Goal: Transaction & Acquisition: Purchase product/service

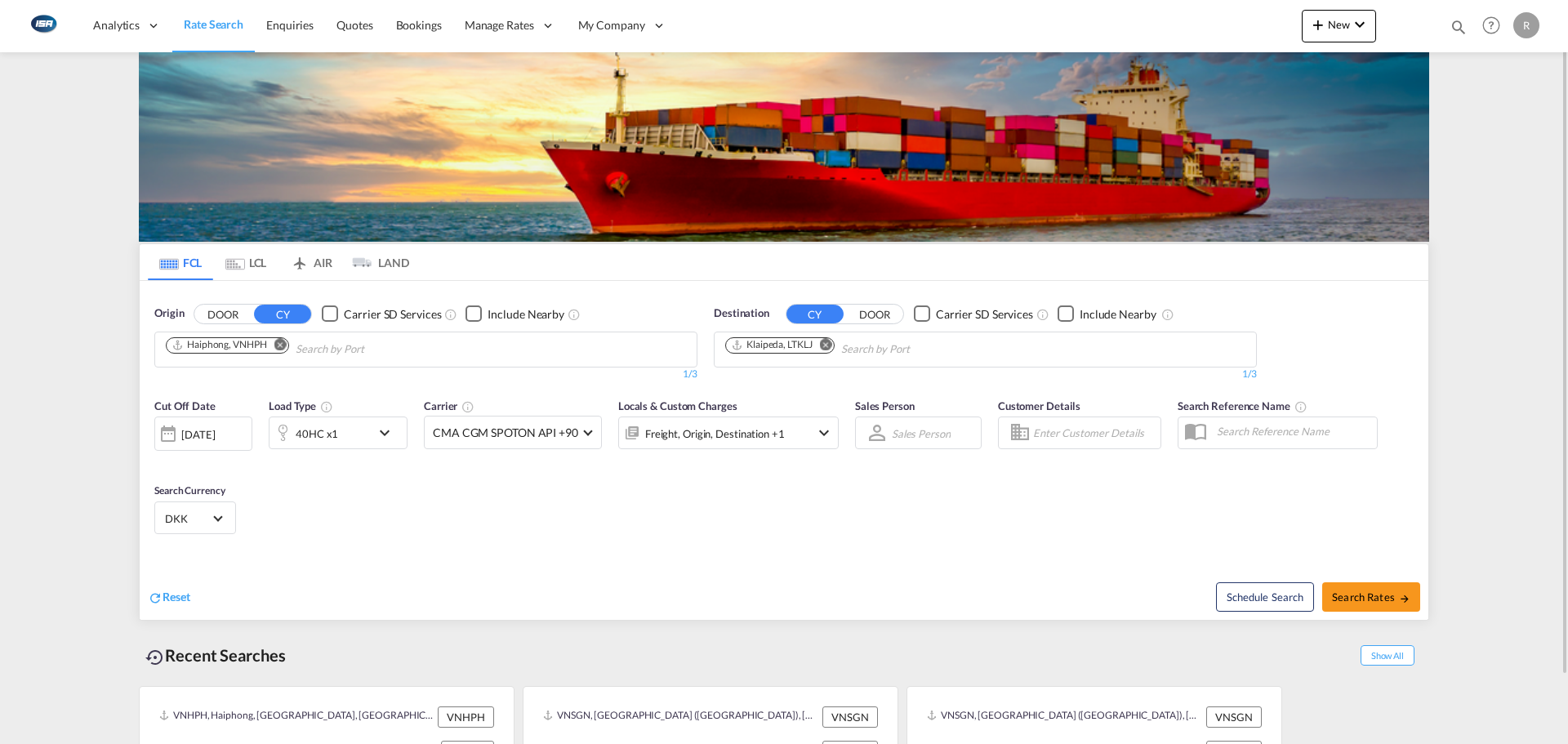
click at [236, 256] on md-tab-item "LCL" at bounding box center [246, 261] width 65 height 36
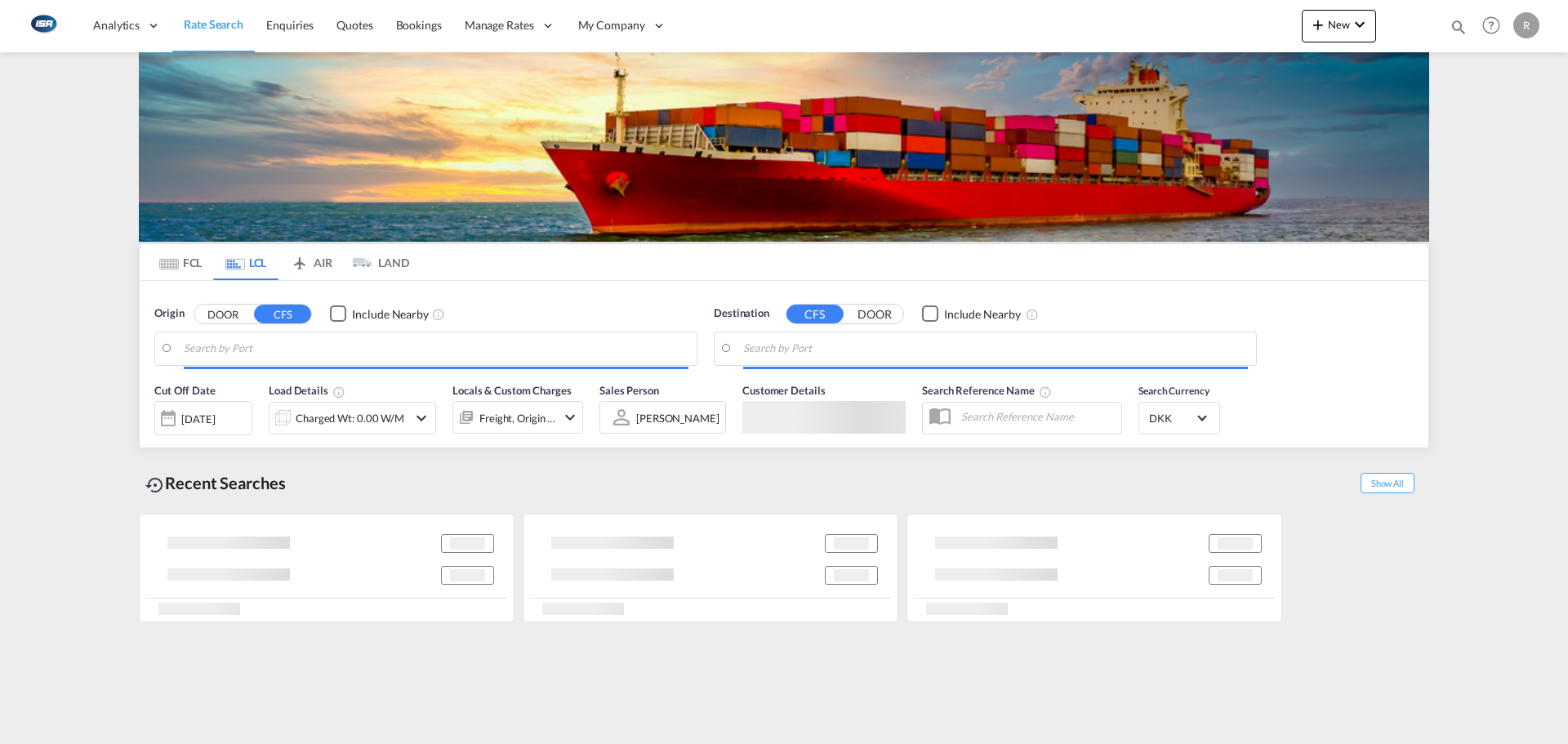
click at [299, 338] on input "Search by Port" at bounding box center [436, 349] width 505 height 24
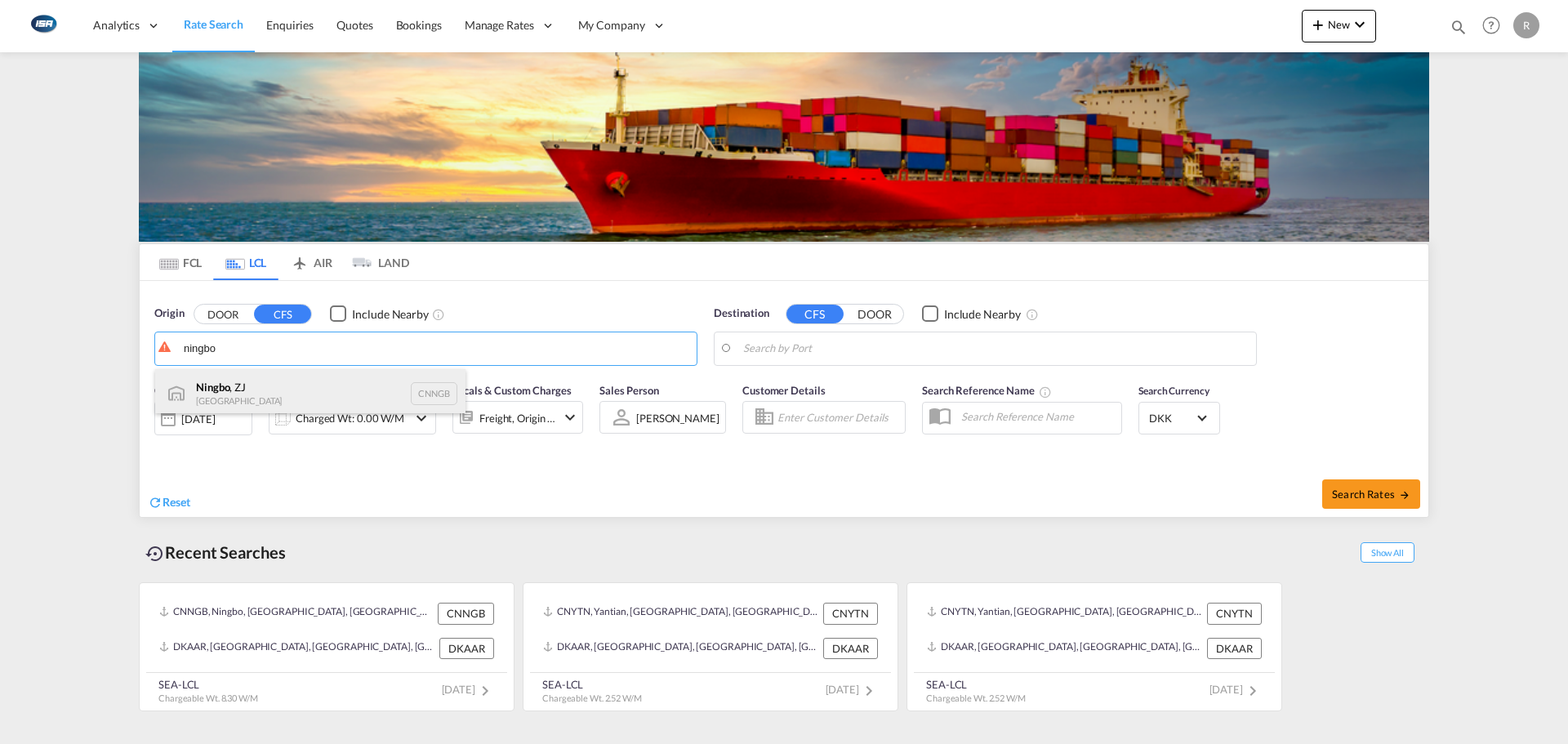
click at [271, 398] on div "Ningbo , ZJ China CNNGB" at bounding box center [310, 394] width 310 height 49
type input "Ningbo, ZJ, CNNGB"
click at [913, 349] on body "Analytics Reports Dashboard Rate Search Enquiries Quotes Bookings" at bounding box center [784, 372] width 1568 height 744
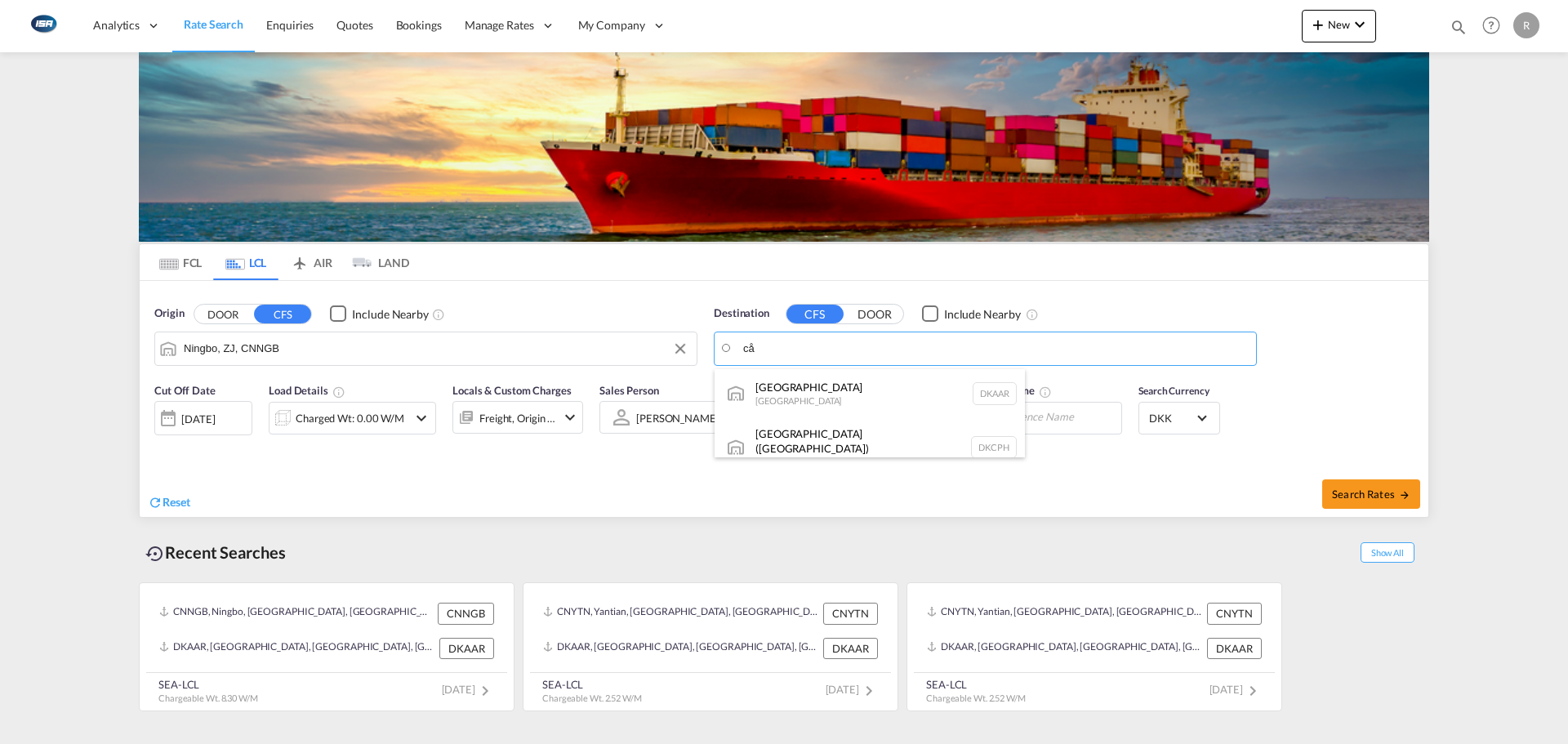
type input "c"
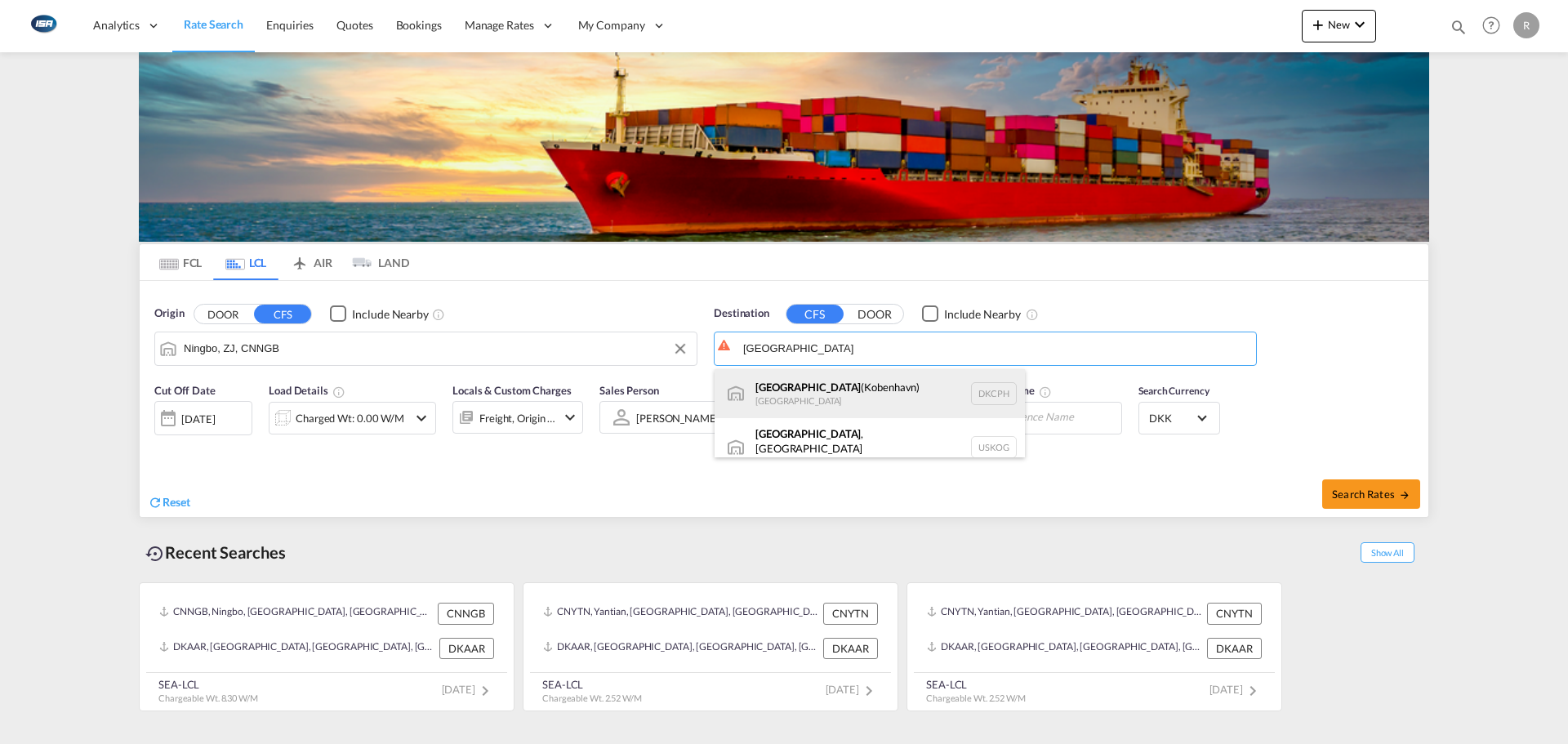
click at [867, 396] on div "[GEOGRAPHIC_DATA] ([GEOGRAPHIC_DATA]) [GEOGRAPHIC_DATA] DKCPH" at bounding box center [870, 394] width 310 height 49
type input "[GEOGRAPHIC_DATA] ([GEOGRAPHIC_DATA]), DKCPH"
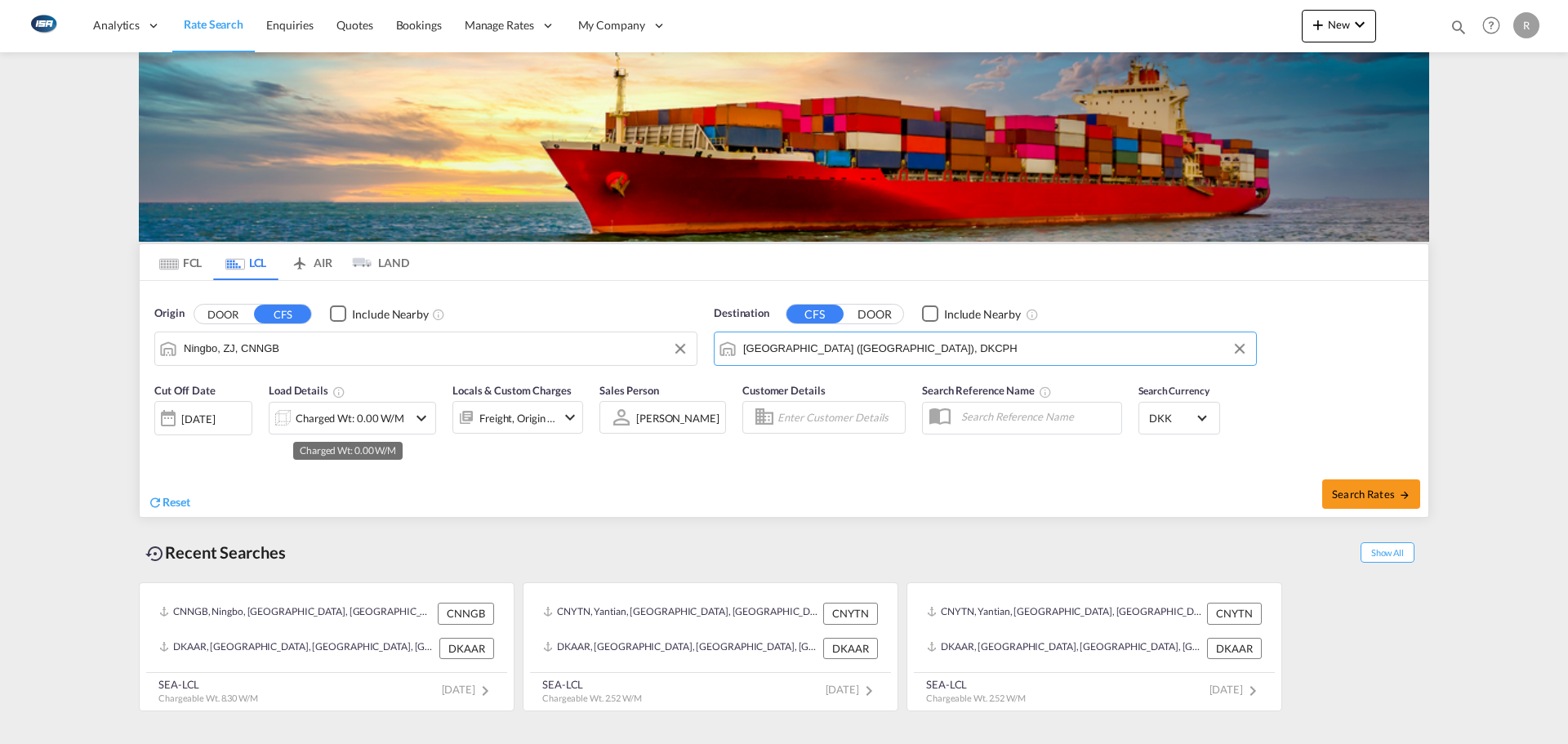
click at [330, 420] on div "Charged Wt: 0.00 W/M" at bounding box center [350, 417] width 109 height 23
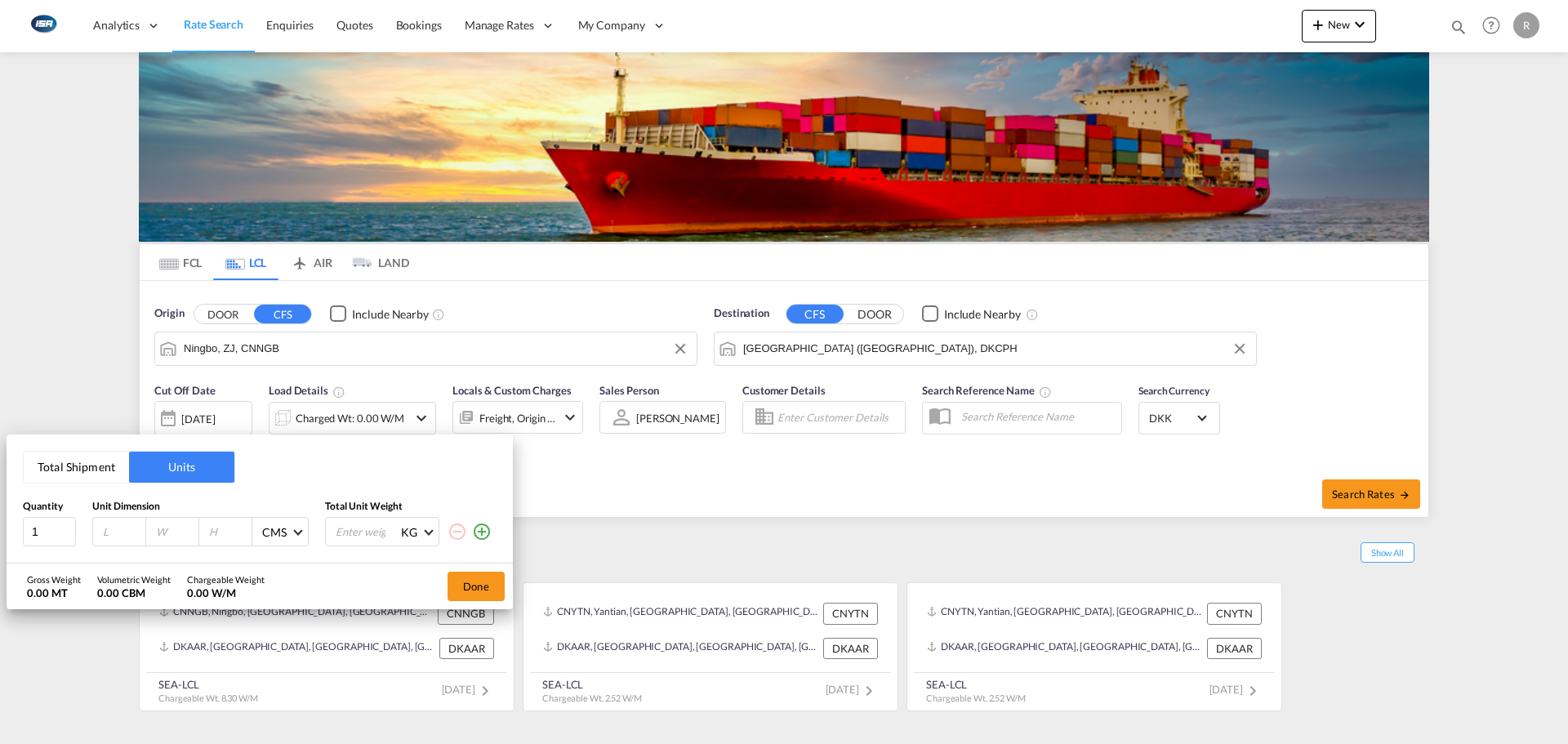
click at [75, 476] on button "Total Shipment" at bounding box center [76, 467] width 106 height 31
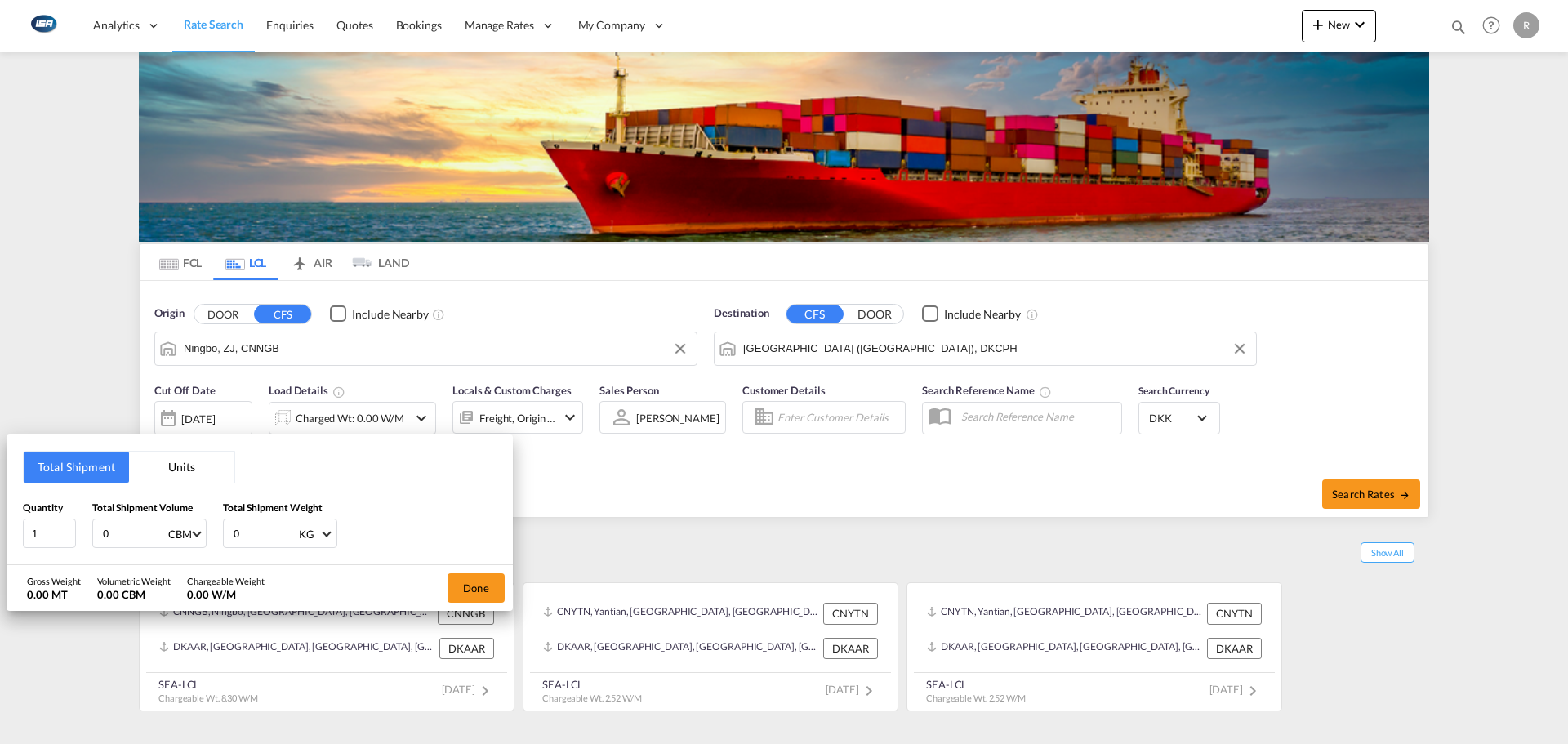
click at [110, 527] on input "0" at bounding box center [134, 533] width 65 height 28
type input "13"
type input "1100"
click at [473, 595] on button "Done" at bounding box center [476, 587] width 57 height 29
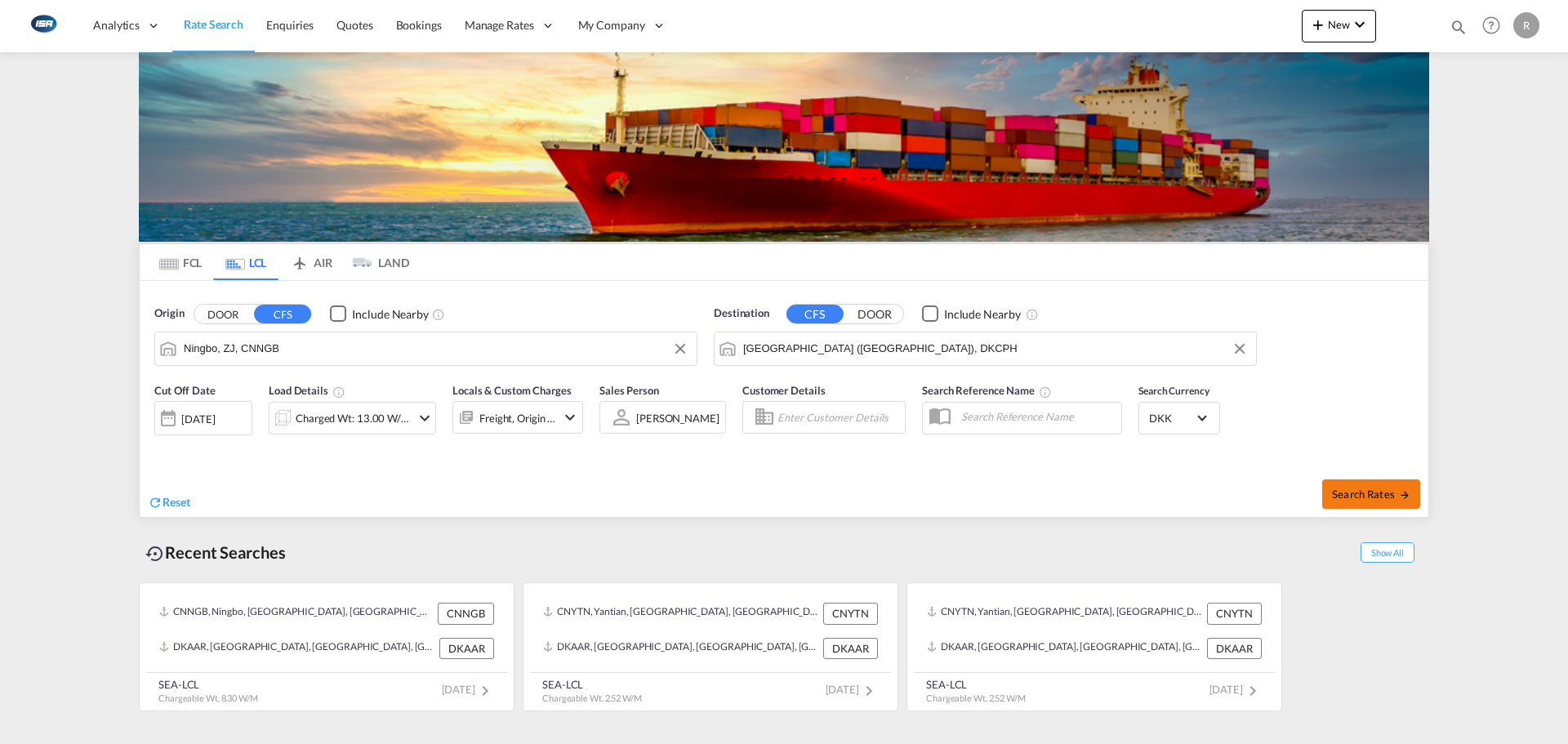
click at [1368, 499] on span "Search Rates" at bounding box center [1372, 494] width 79 height 13
type input "CNNGB to DKCPH / [DATE]"
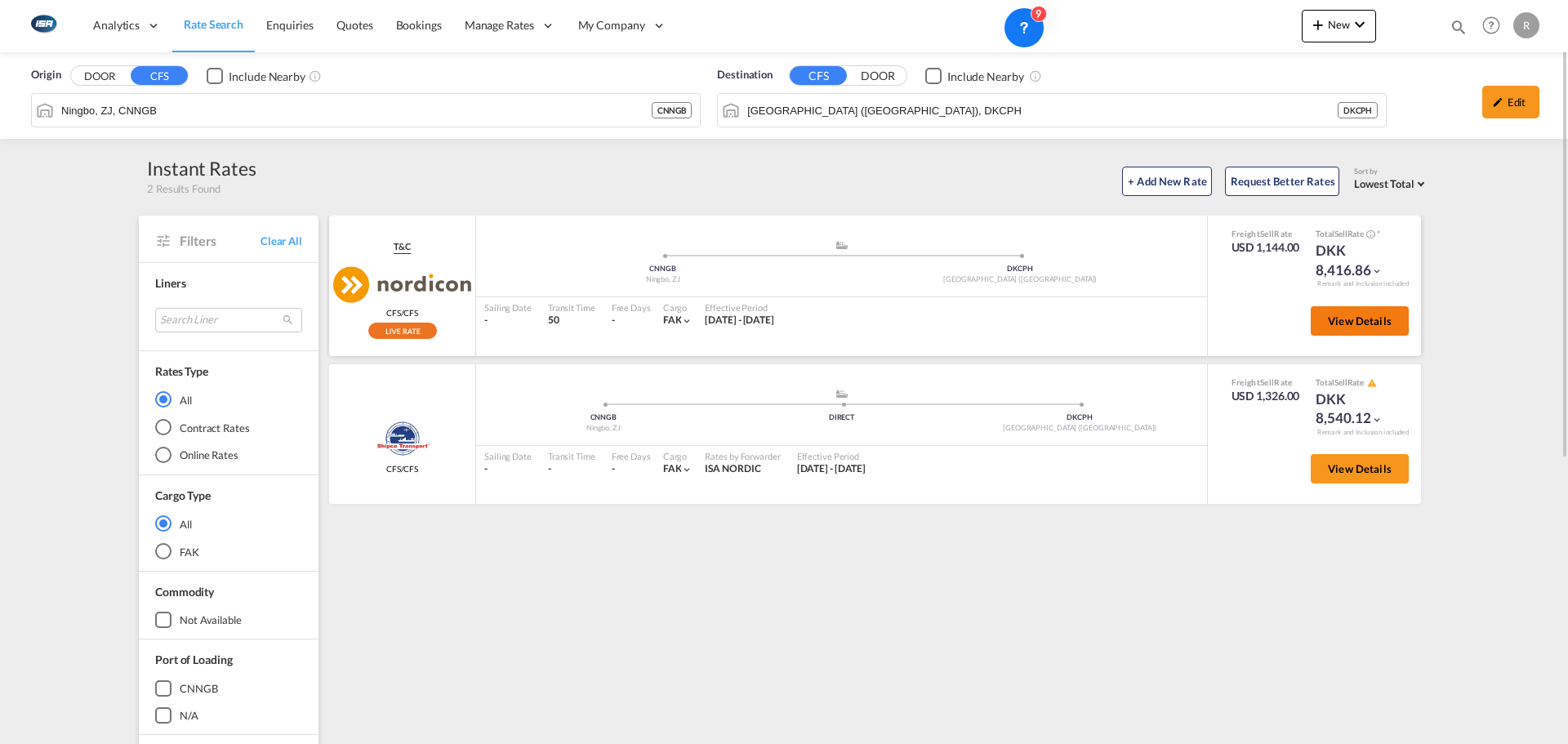
click at [1353, 323] on span "View Details" at bounding box center [1360, 321] width 64 height 13
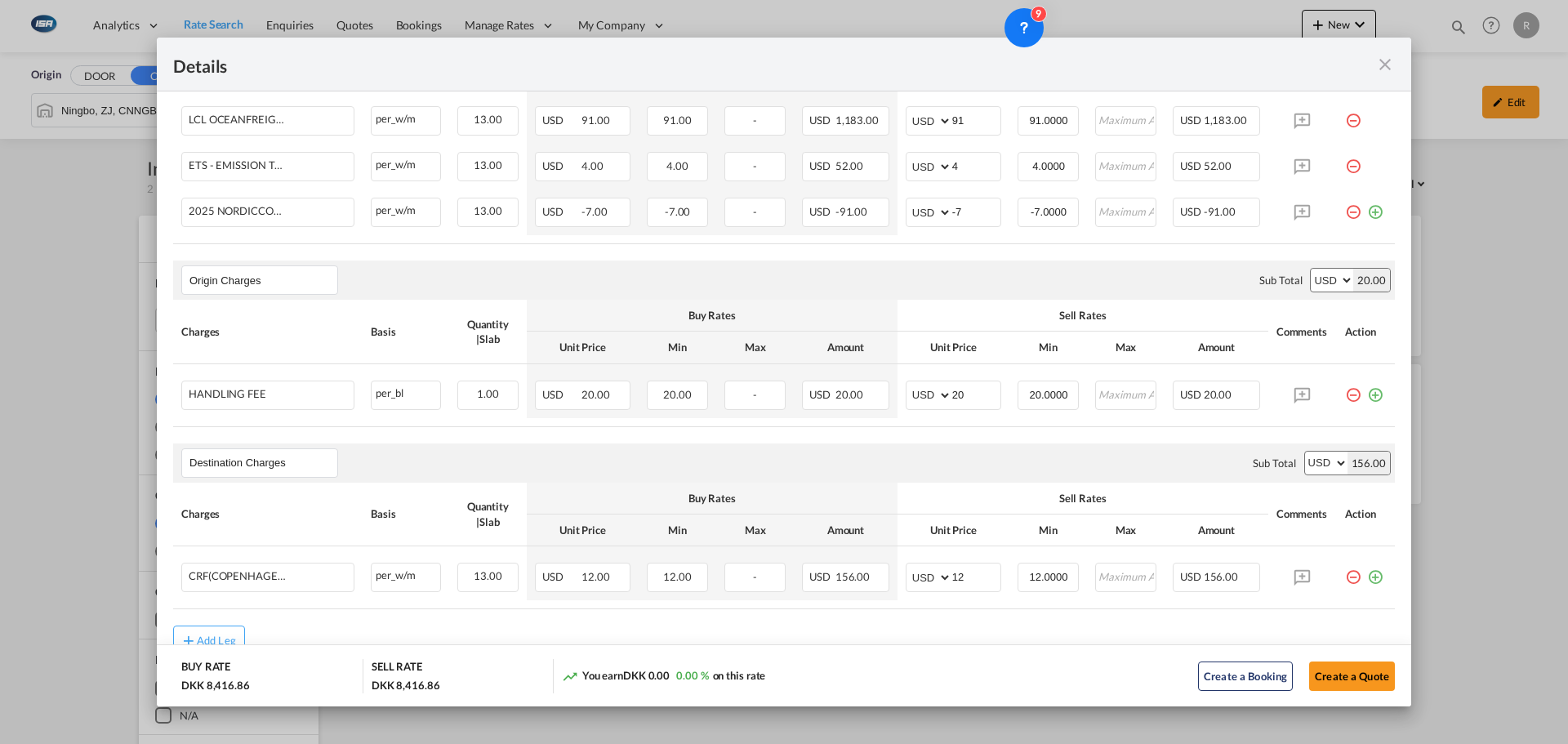
scroll to position [383, 0]
